Goal: Contribute content: Add original content to the website for others to see

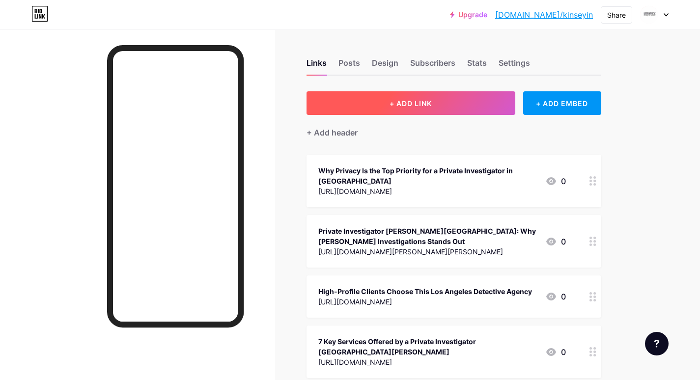
click at [410, 112] on button "+ ADD LINK" at bounding box center [411, 103] width 209 height 24
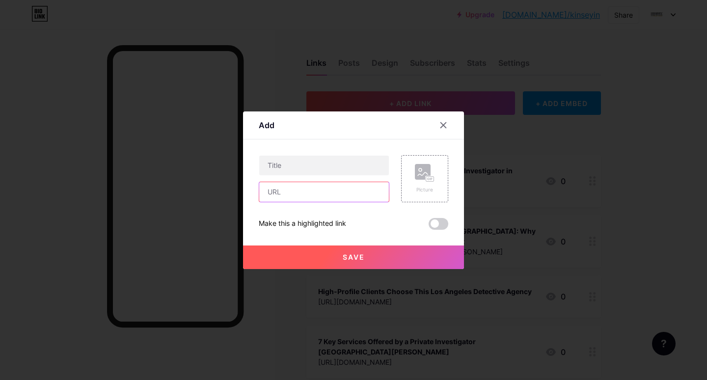
click at [290, 196] on input "text" at bounding box center [324, 192] width 130 height 20
paste input "[URL][DOMAIN_NAME]"
type input "[URL][DOMAIN_NAME]"
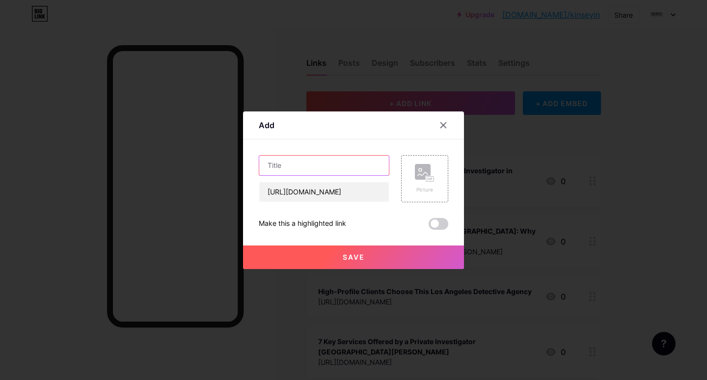
click at [278, 163] on input "text" at bounding box center [324, 166] width 130 height 20
paste input "Uncovering the Truth: The Role and Value of a Private Investigator in [GEOGRAPH…"
type input "Uncovering the Truth: The Role and Value of a Private Investigator in [GEOGRAPH…"
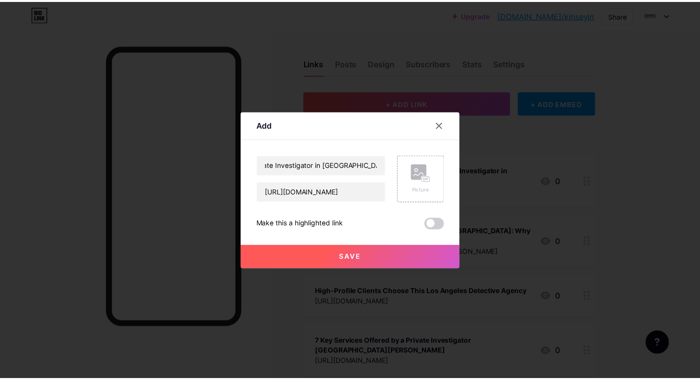
scroll to position [0, 0]
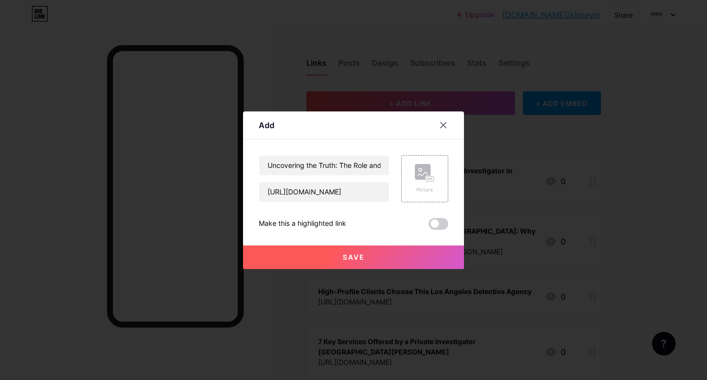
click at [359, 262] on button "Save" at bounding box center [353, 258] width 221 height 24
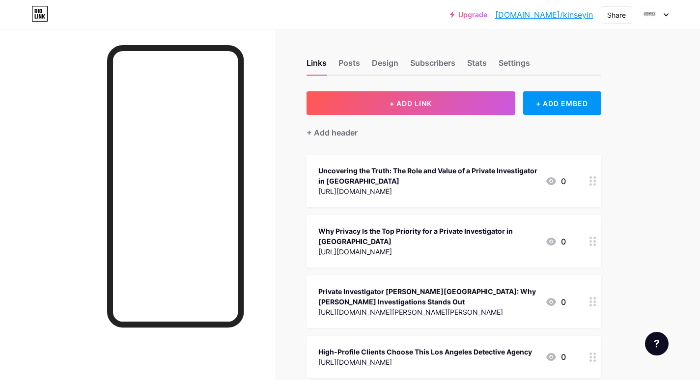
click at [544, 13] on link "[DOMAIN_NAME]/kinseyin" at bounding box center [544, 15] width 98 height 12
